Goal: Find specific page/section: Find specific page/section

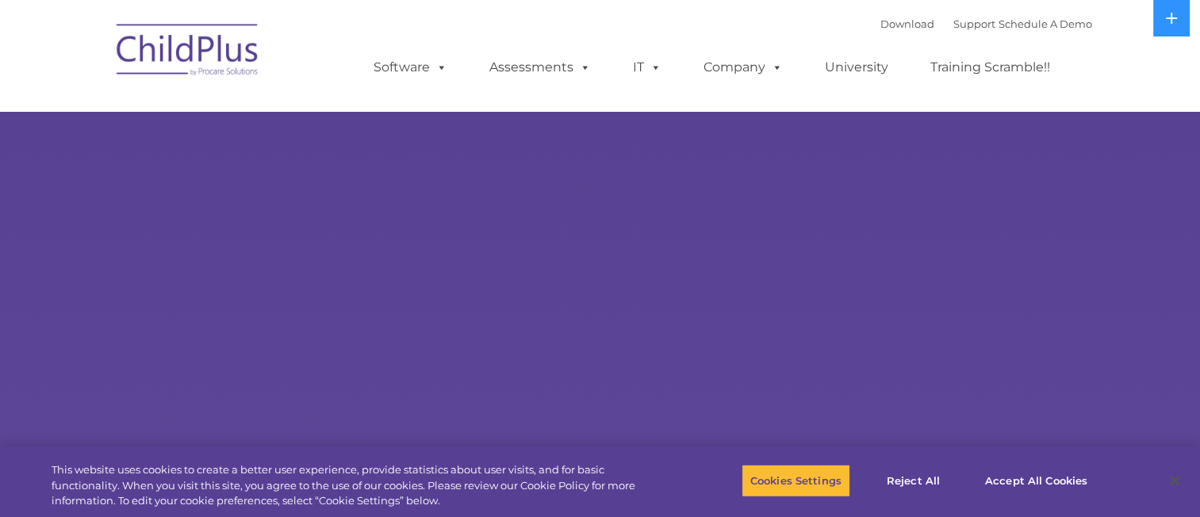
select select "MEDIUM"
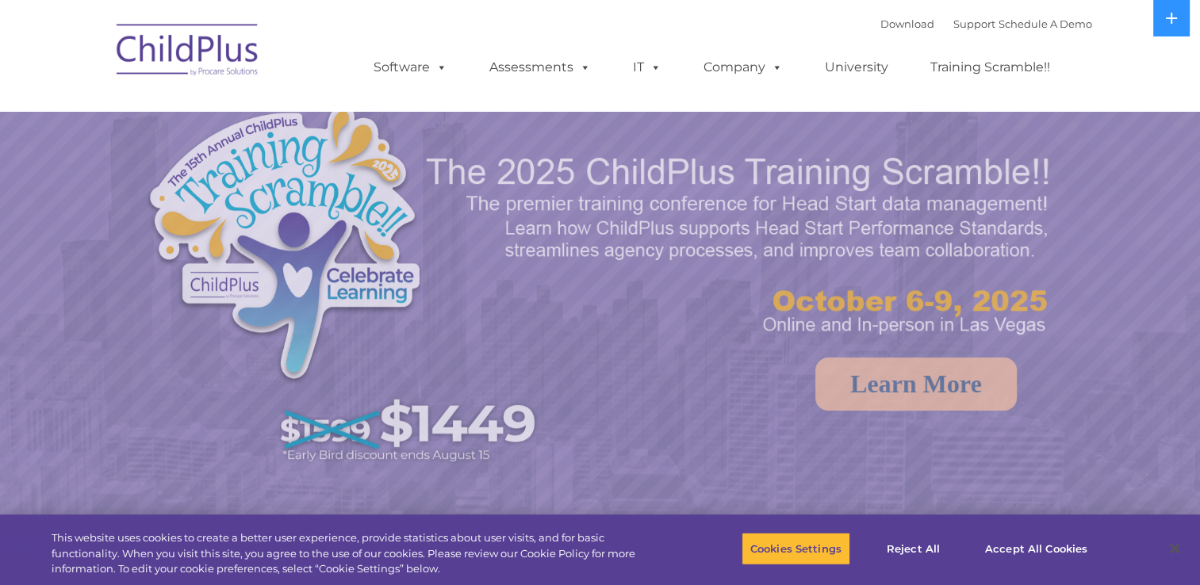
select select "MEDIUM"
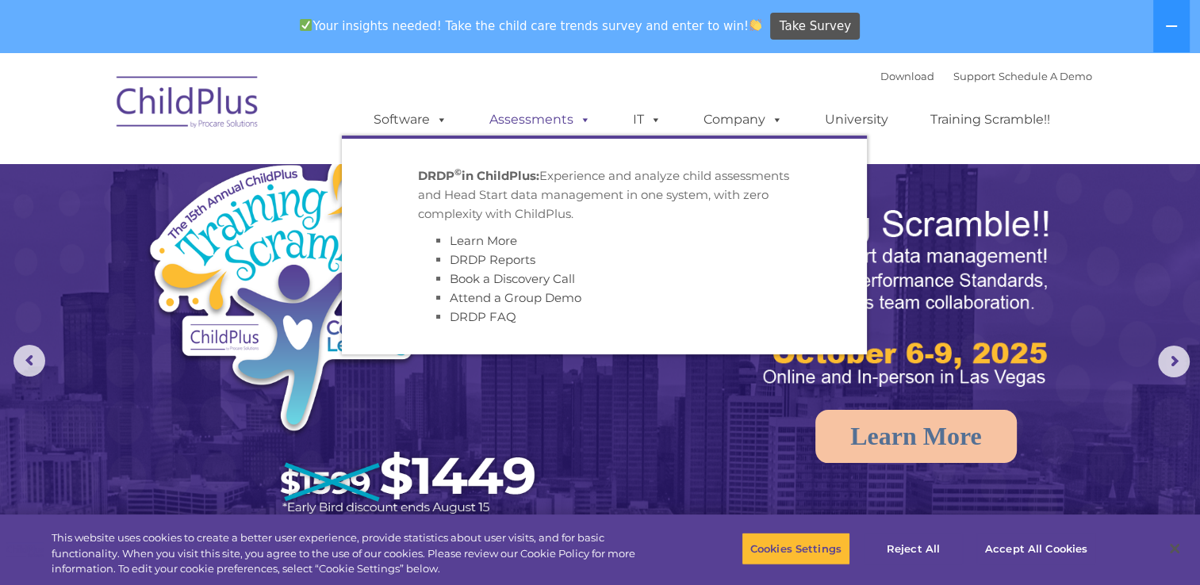
click at [545, 115] on link "Assessments" at bounding box center [539, 120] width 133 height 32
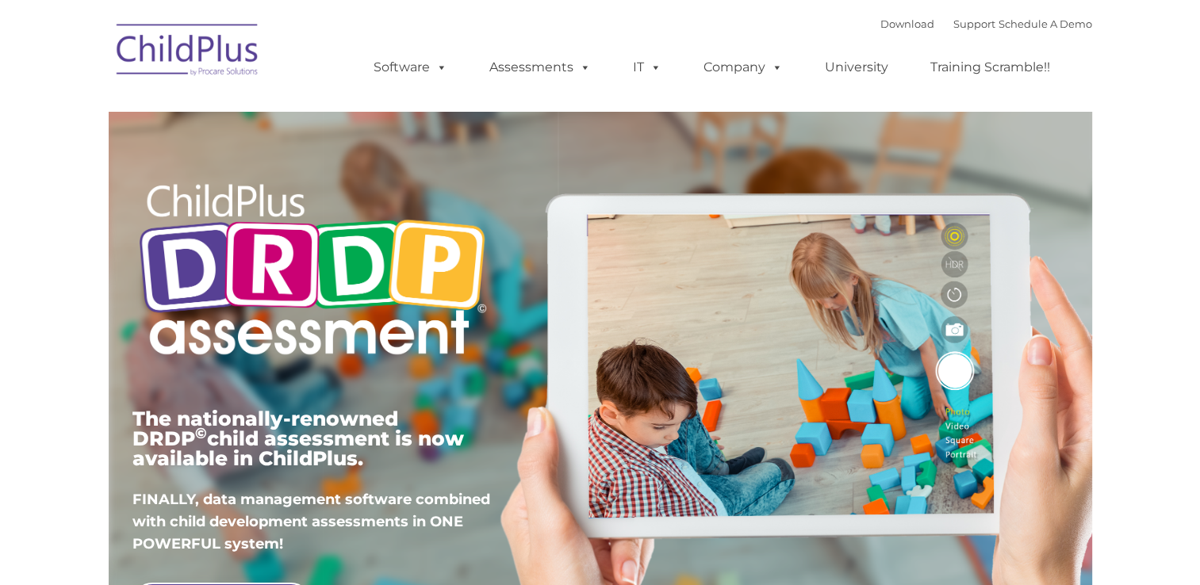
type input ""
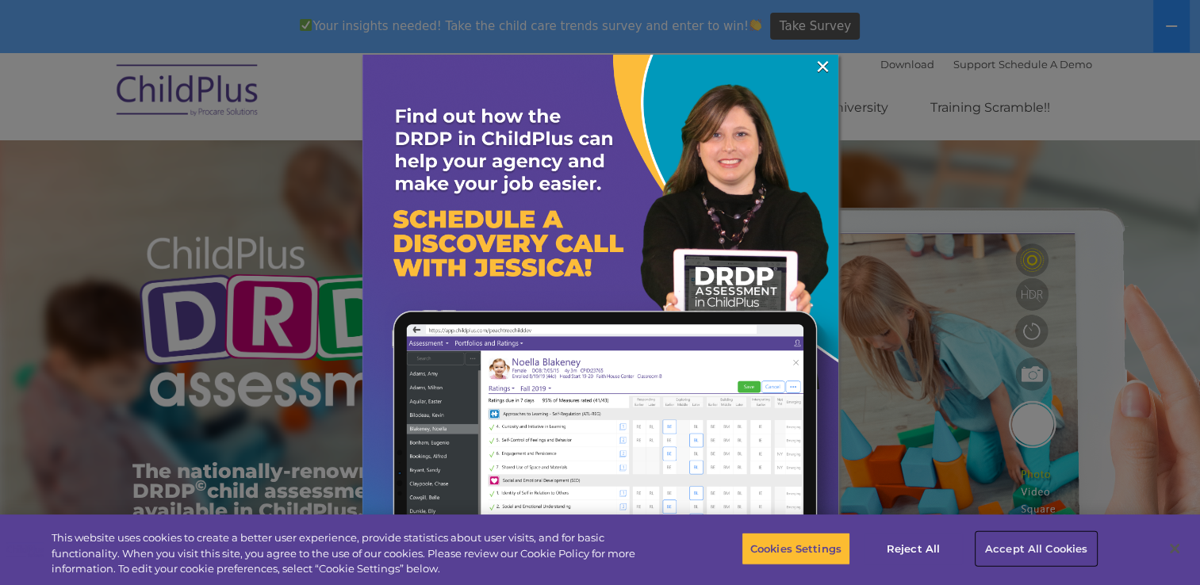
click at [1021, 547] on button "Accept All Cookies" at bounding box center [1036, 548] width 120 height 33
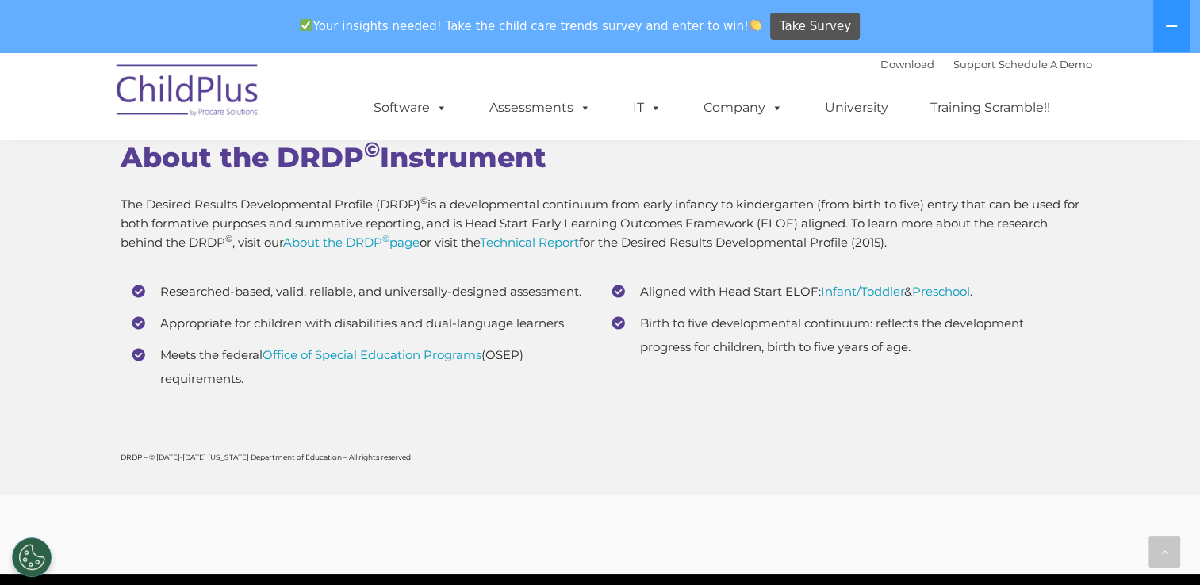
scroll to position [5958, 0]
